Goal: Transaction & Acquisition: Book appointment/travel/reservation

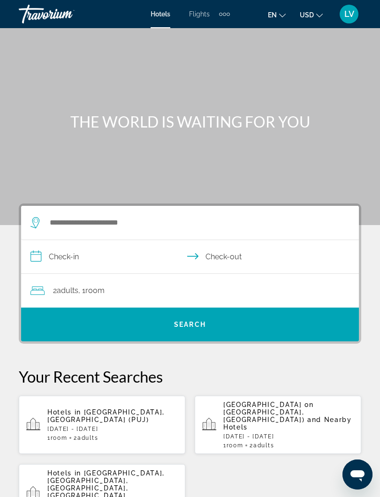
click at [226, 17] on div "Extra navigation items" at bounding box center [224, 14] width 11 height 14
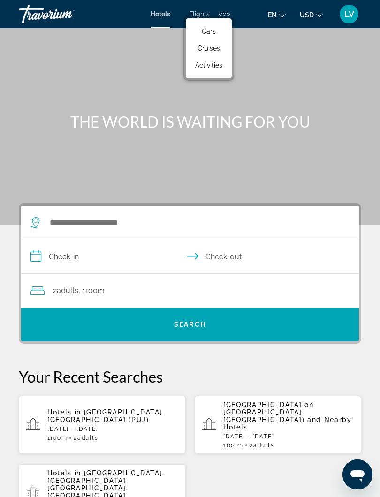
click at [207, 49] on span "Cruises" at bounding box center [208, 48] width 22 height 7
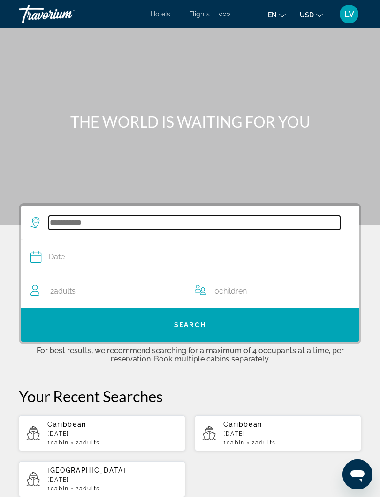
click at [85, 223] on input "Search widget" at bounding box center [194, 223] width 291 height 14
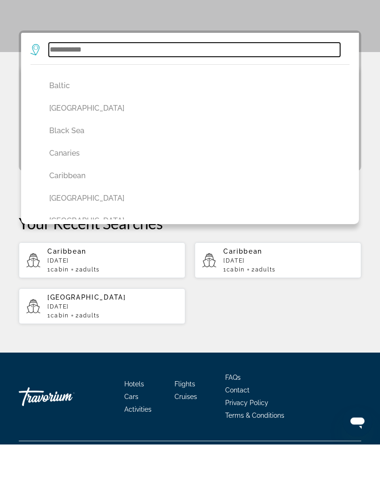
scroll to position [137, 0]
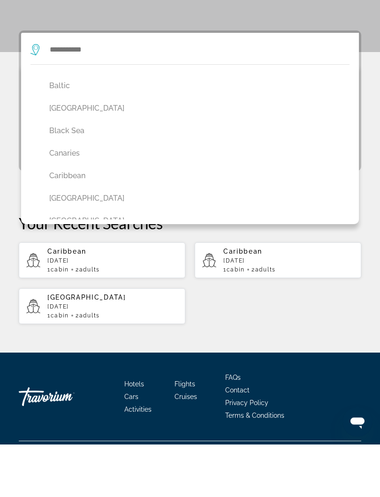
click at [75, 220] on button "Caribbean" at bounding box center [192, 229] width 295 height 18
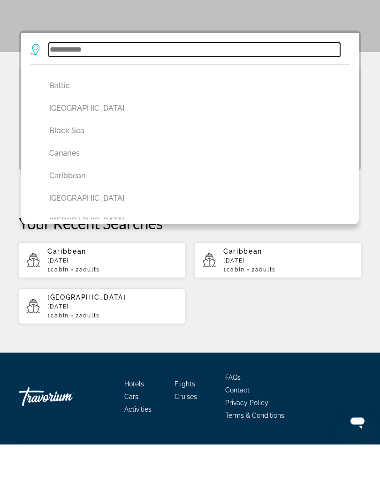
type input "*********"
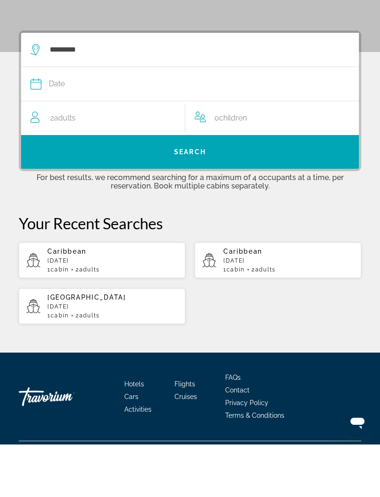
click at [68, 130] on div "Date" at bounding box center [184, 136] width 309 height 13
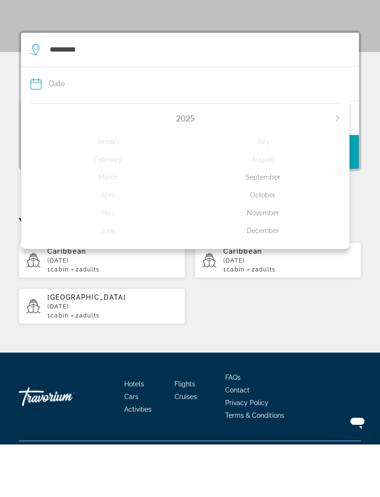
click at [262, 239] on div "October" at bounding box center [262, 247] width 155 height 17
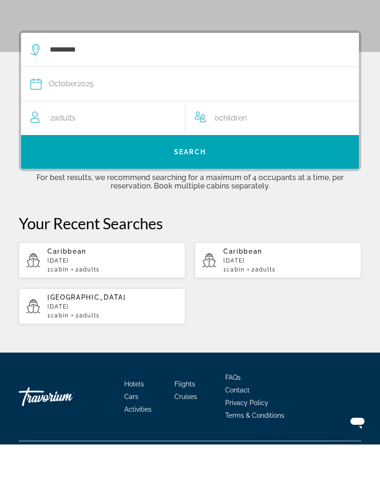
click at [195, 201] on span "Search" at bounding box center [190, 204] width 32 height 7
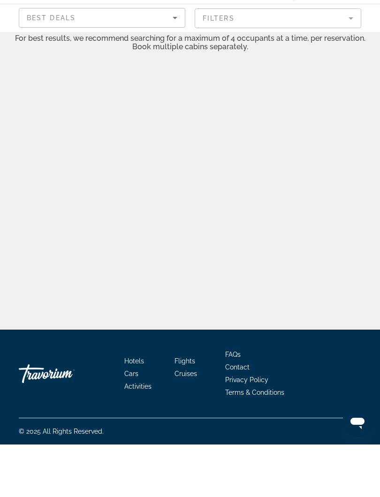
scroll to position [9, 0]
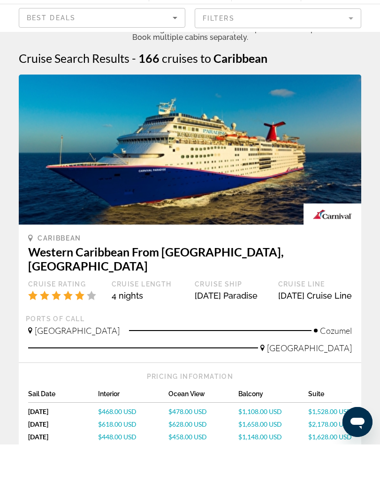
click at [351, 61] on mat-form-field "Filters" at bounding box center [277, 71] width 166 height 20
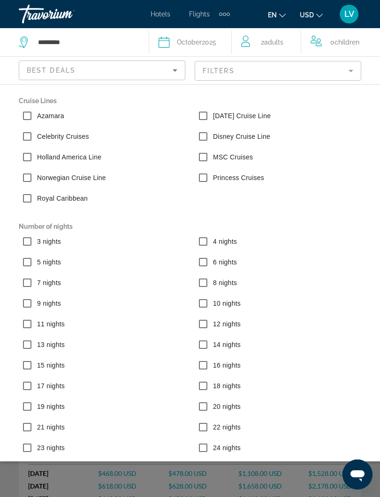
click at [35, 198] on label "Royal Caribbean" at bounding box center [61, 198] width 52 height 9
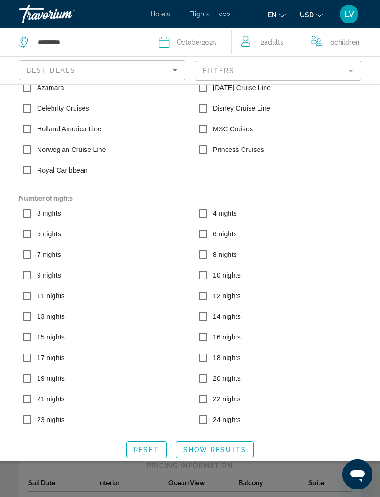
scroll to position [27, 0]
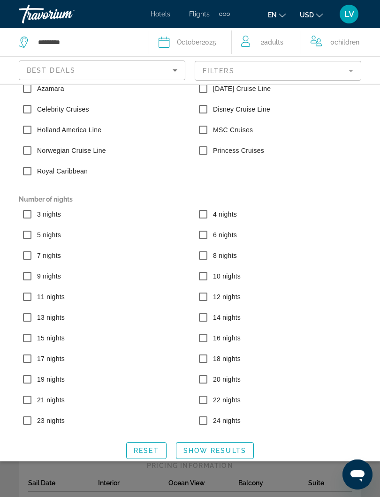
click at [217, 457] on html "Skip to main content Hotels Flights Cars Cruises Activities Hotels Flights Cars…" at bounding box center [190, 248] width 380 height 497
click at [211, 457] on html "Skip to main content Hotels Flights Cars Cruises Activities Hotels Flights Cars…" at bounding box center [190, 248] width 380 height 497
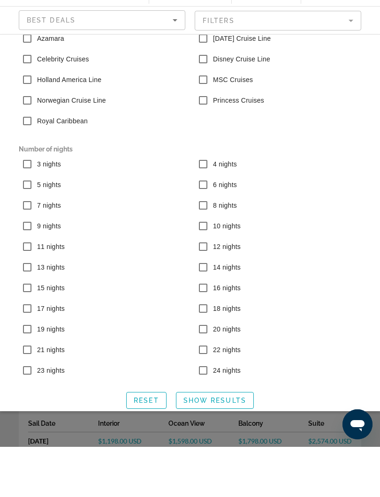
click at [205, 447] on span "Show Results" at bounding box center [214, 450] width 63 height 7
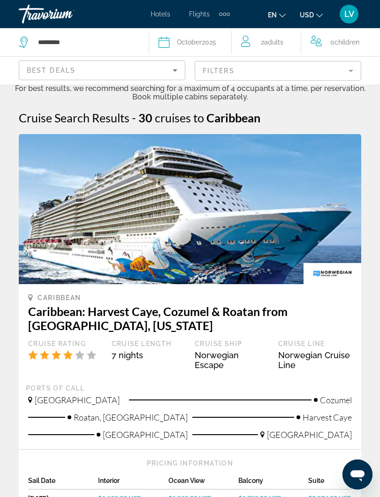
scroll to position [0, 0]
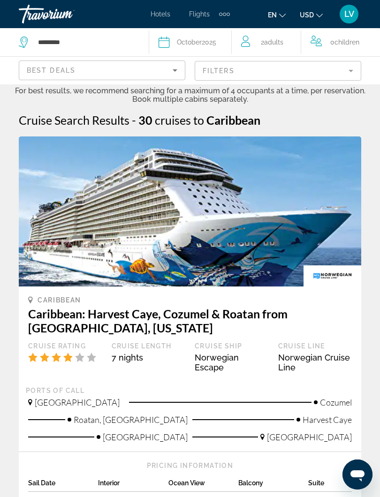
click at [351, 74] on mat-form-field "Filters" at bounding box center [277, 71] width 166 height 20
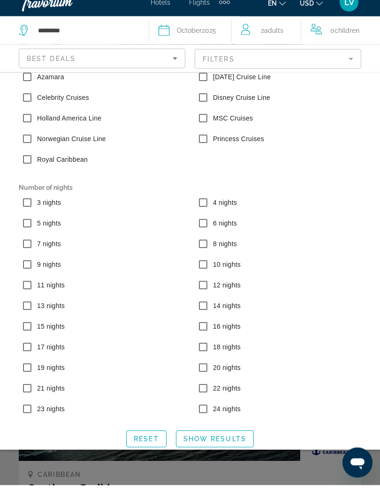
scroll to position [210, 0]
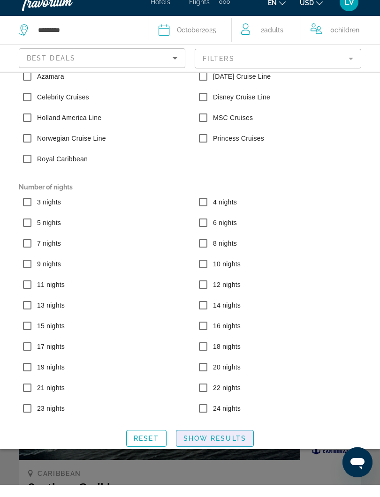
click at [202, 446] on span "Search widget" at bounding box center [214, 450] width 77 height 22
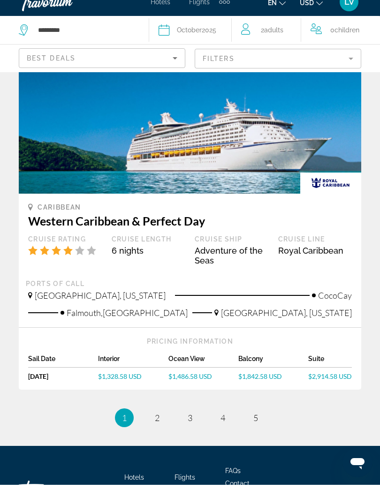
scroll to position [2091, 0]
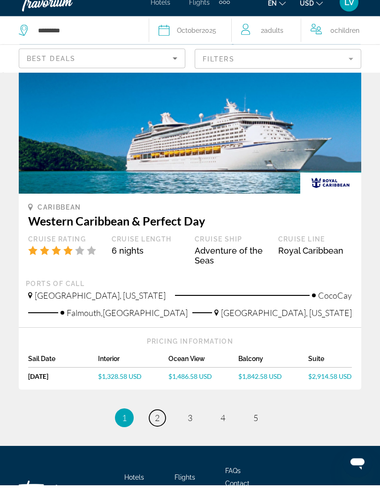
click at [157, 425] on span "2" at bounding box center [157, 430] width 5 height 10
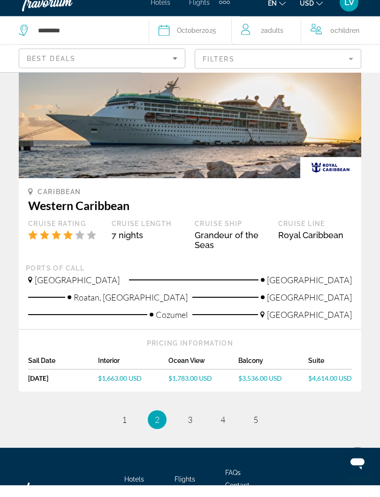
scroll to position [2043, 0]
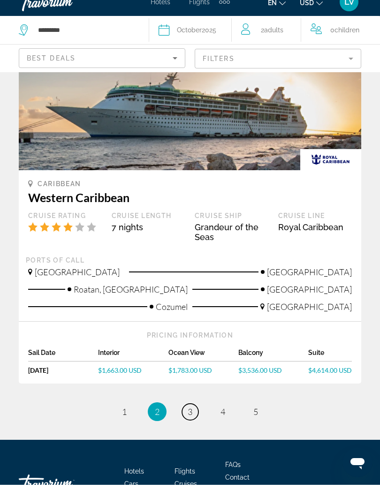
click at [188, 418] on span "3" at bounding box center [189, 423] width 5 height 10
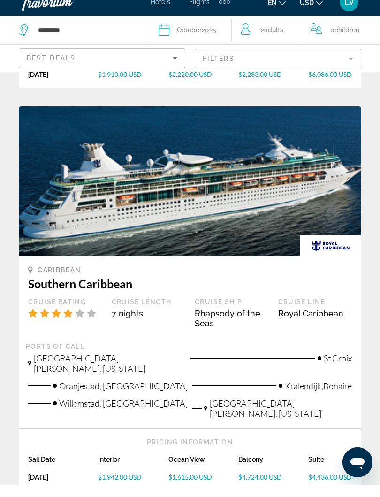
scroll to position [2120, 0]
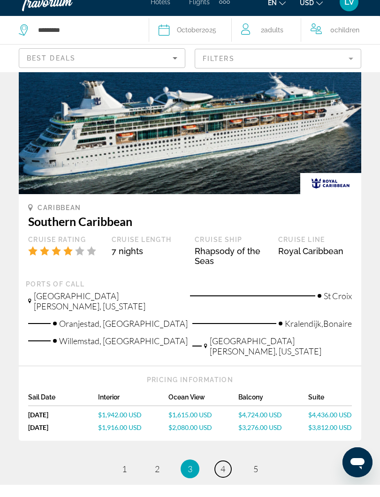
click at [220, 476] on span "4" at bounding box center [222, 481] width 5 height 10
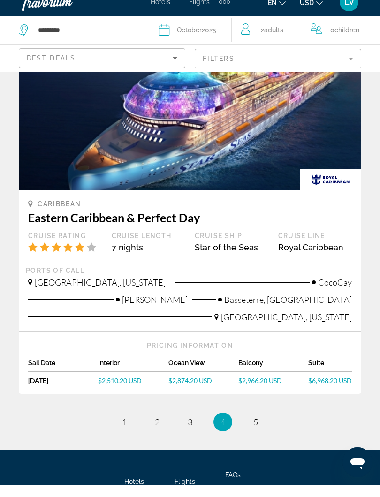
scroll to position [1997, 0]
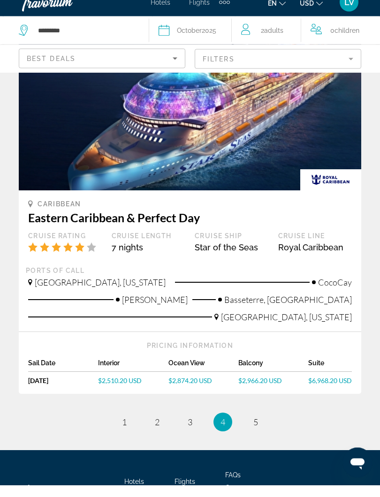
click at [253, 371] on div "Balcony" at bounding box center [273, 377] width 70 height 13
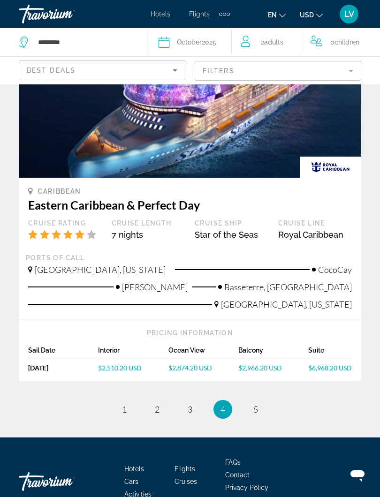
scroll to position [2022, 0]
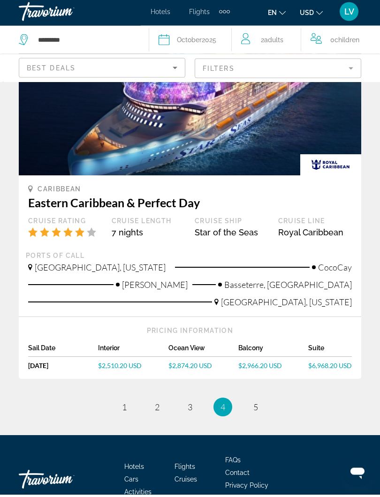
click at [211, 230] on div "Star of the Seas" at bounding box center [231, 235] width 74 height 10
click at [151, 198] on h3 "Eastern Caribbean & Perfect Day" at bounding box center [189, 205] width 323 height 14
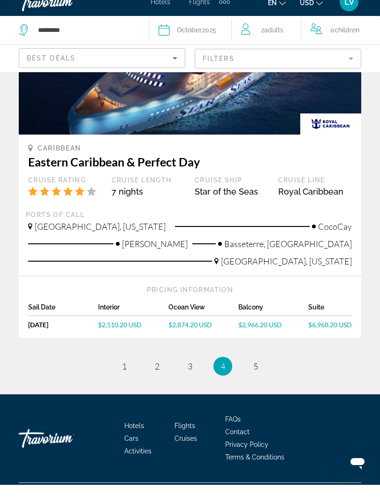
scroll to position [2057, 0]
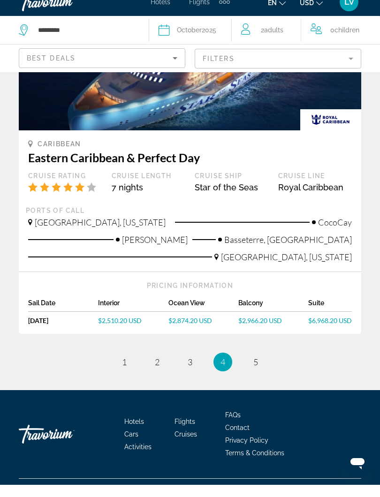
click at [248, 311] on div "Balcony" at bounding box center [273, 317] width 70 height 13
click at [316, 246] on span "Basseterre, [GEOGRAPHIC_DATA]" at bounding box center [287, 251] width 127 height 10
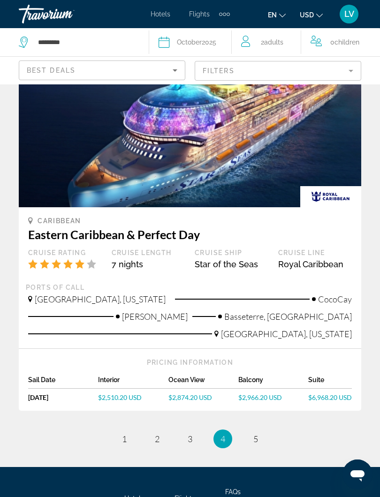
scroll to position [1992, 0]
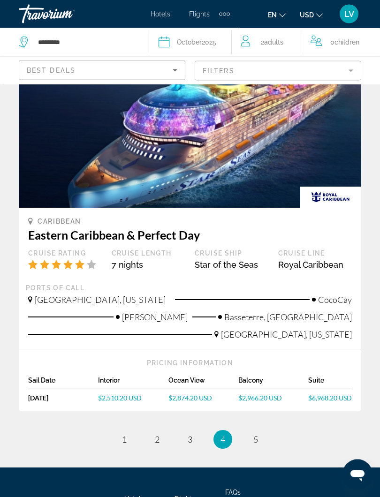
click at [237, 134] on img "Main content" at bounding box center [190, 133] width 342 height 150
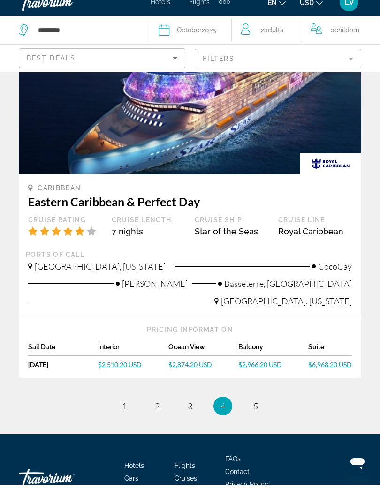
scroll to position [2014, 0]
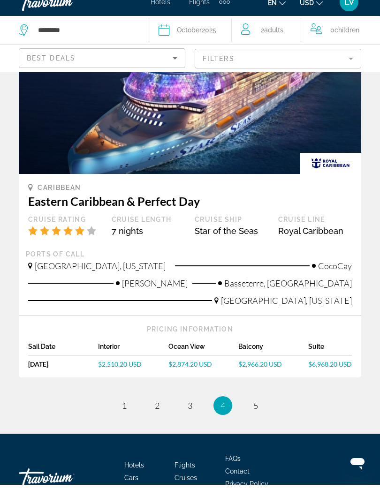
click at [61, 372] on div "[DATE]" at bounding box center [63, 376] width 70 height 8
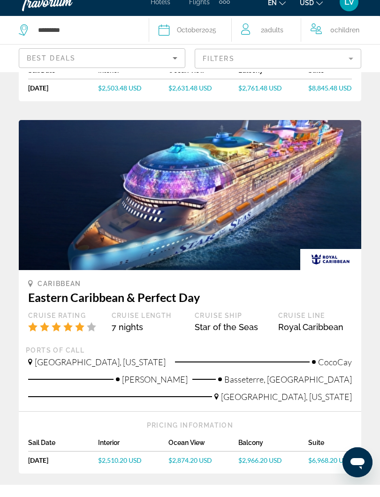
scroll to position [1930, 0]
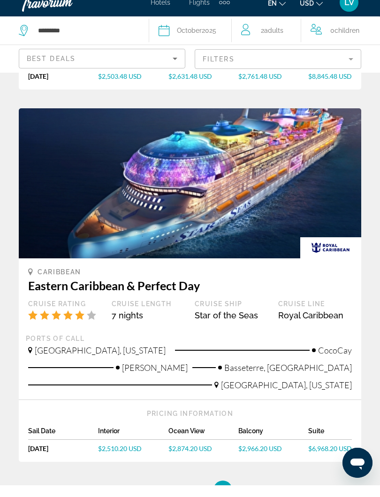
click at [162, 290] on h3 "Eastern Caribbean & Perfect Day" at bounding box center [189, 297] width 323 height 14
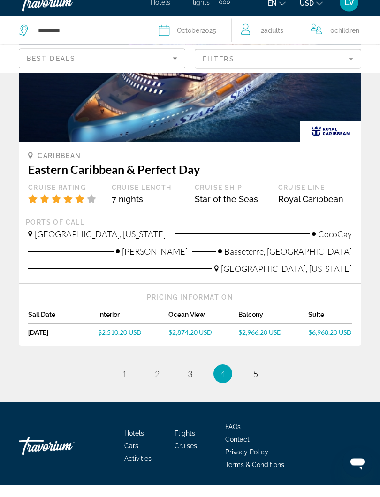
scroll to position [2057, 0]
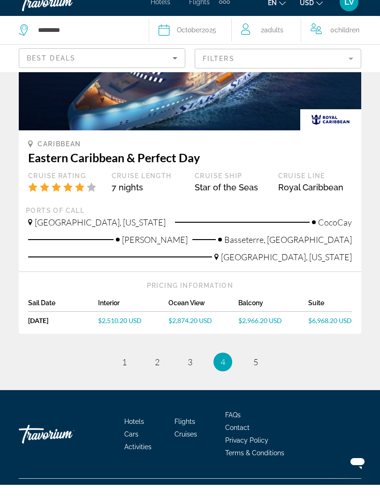
click at [334, 246] on div "Basseterre, [GEOGRAPHIC_DATA]" at bounding box center [271, 254] width 159 height 17
click at [241, 311] on div "Balcony" at bounding box center [273, 317] width 70 height 13
click at [251, 311] on div "Balcony" at bounding box center [273, 317] width 70 height 13
click at [235, 194] on div "Star of the Seas" at bounding box center [231, 199] width 74 height 10
click at [214, 194] on div "Star of the Seas" at bounding box center [231, 199] width 74 height 10
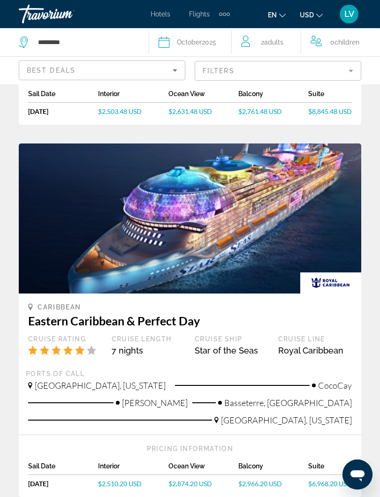
scroll to position [1901, 0]
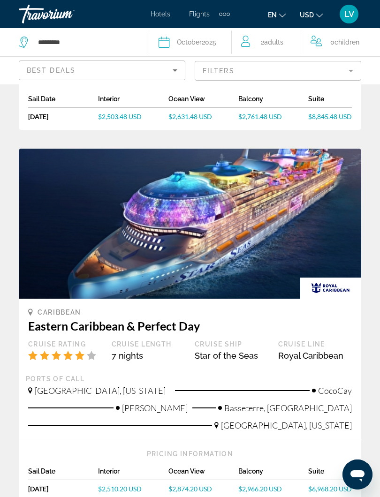
click at [202, 193] on img "Main content" at bounding box center [190, 224] width 342 height 150
click at [212, 202] on img "Main content" at bounding box center [190, 224] width 342 height 150
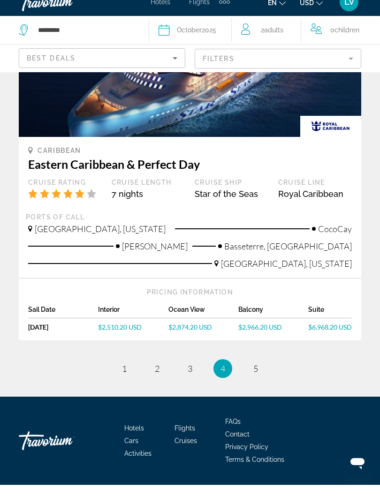
scroll to position [2057, 0]
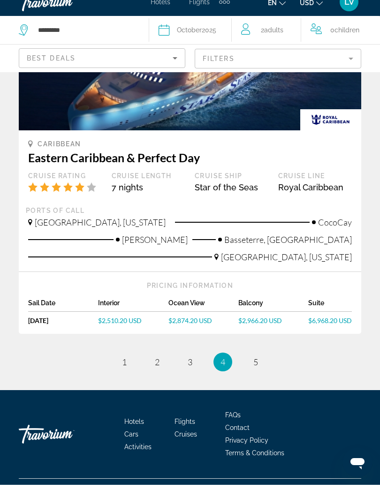
click at [325, 229] on span "CocoCay" at bounding box center [335, 234] width 34 height 10
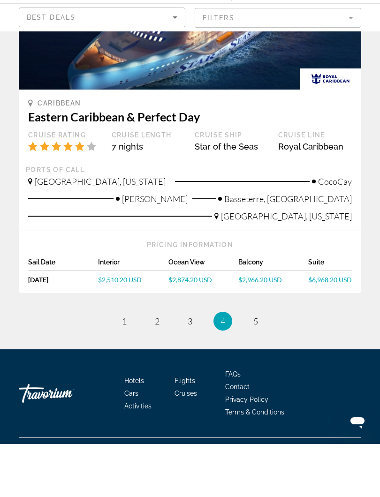
click at [210, 194] on div "Star of the Seas" at bounding box center [231, 199] width 74 height 10
click at [255, 246] on div "Basseterre, [GEOGRAPHIC_DATA]" at bounding box center [271, 254] width 159 height 17
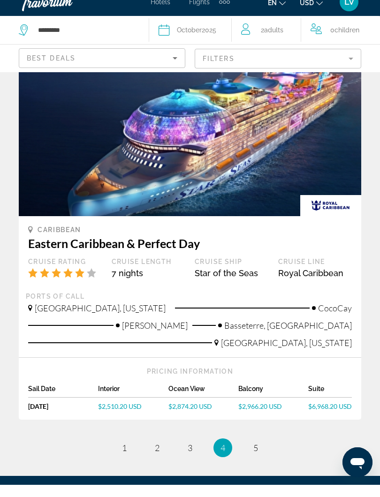
scroll to position [1978, 0]
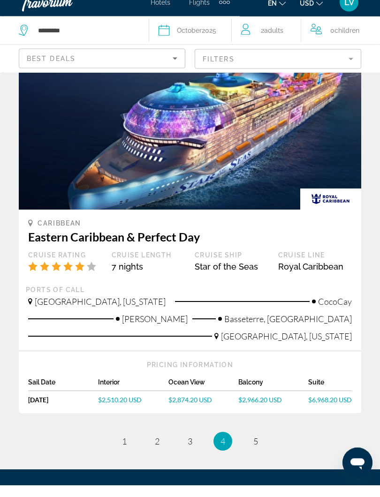
click at [89, 308] on span "[GEOGRAPHIC_DATA], [US_STATE]" at bounding box center [100, 313] width 131 height 10
click at [172, 326] on span "[PERSON_NAME]" at bounding box center [155, 331] width 66 height 10
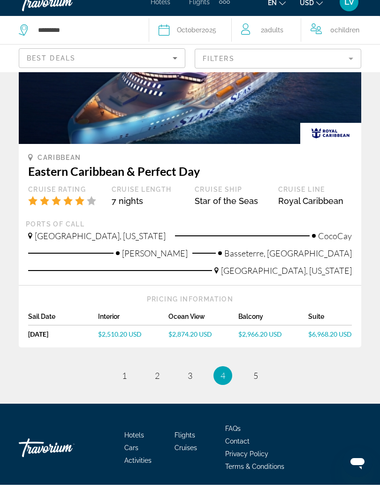
scroll to position [2044, 0]
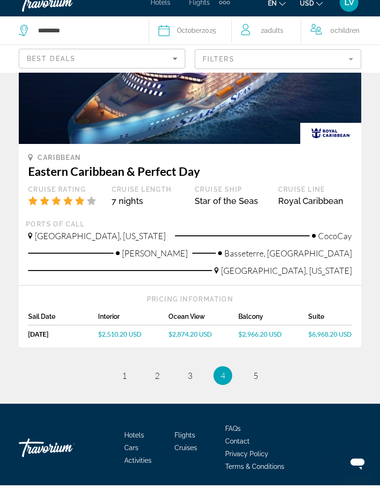
click at [251, 342] on span "$2,966.20 USD" at bounding box center [260, 346] width 44 height 8
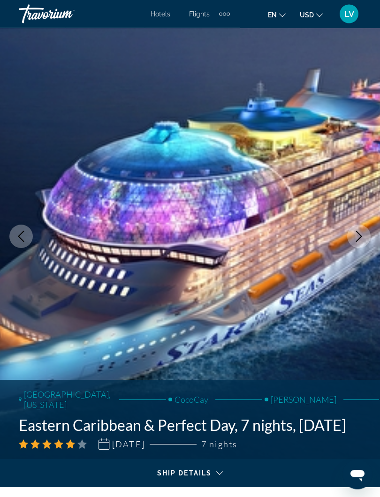
scroll to position [6, 0]
